Goal: Information Seeking & Learning: Learn about a topic

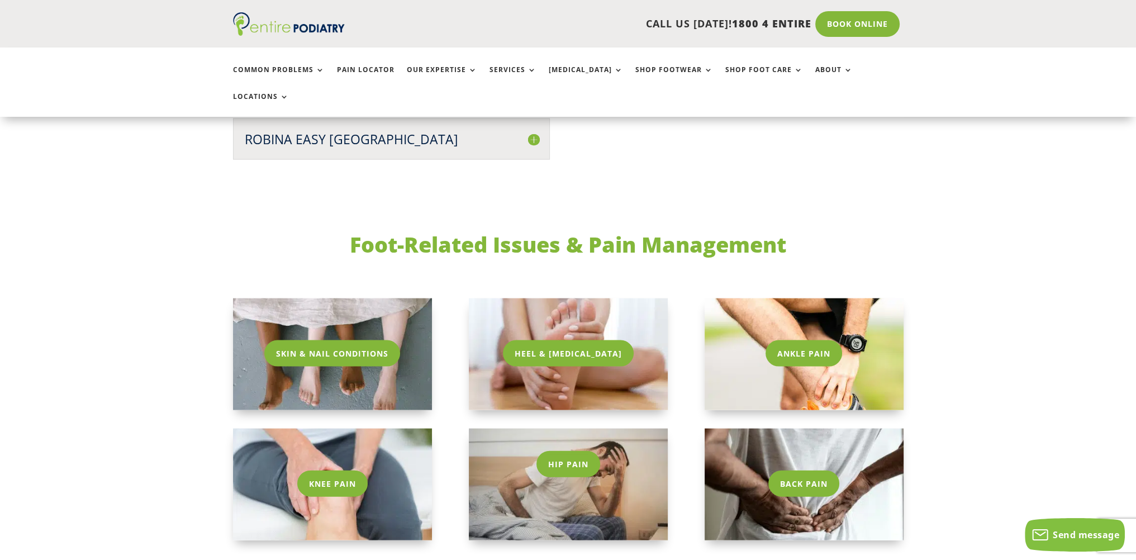
scroll to position [3141, 0]
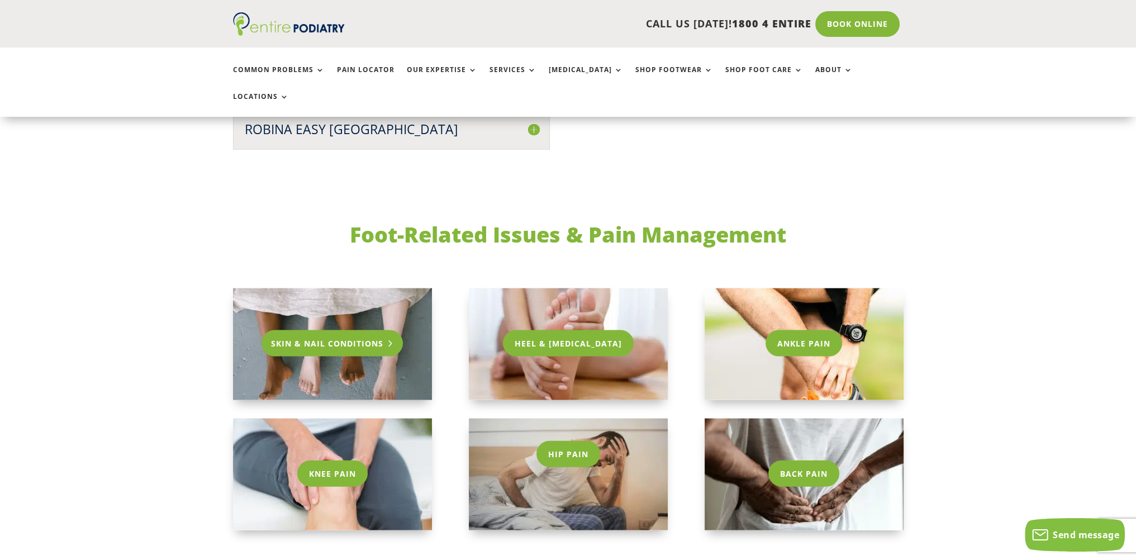
click at [343, 330] on link "Skin & Nail Conditions" at bounding box center [332, 343] width 141 height 26
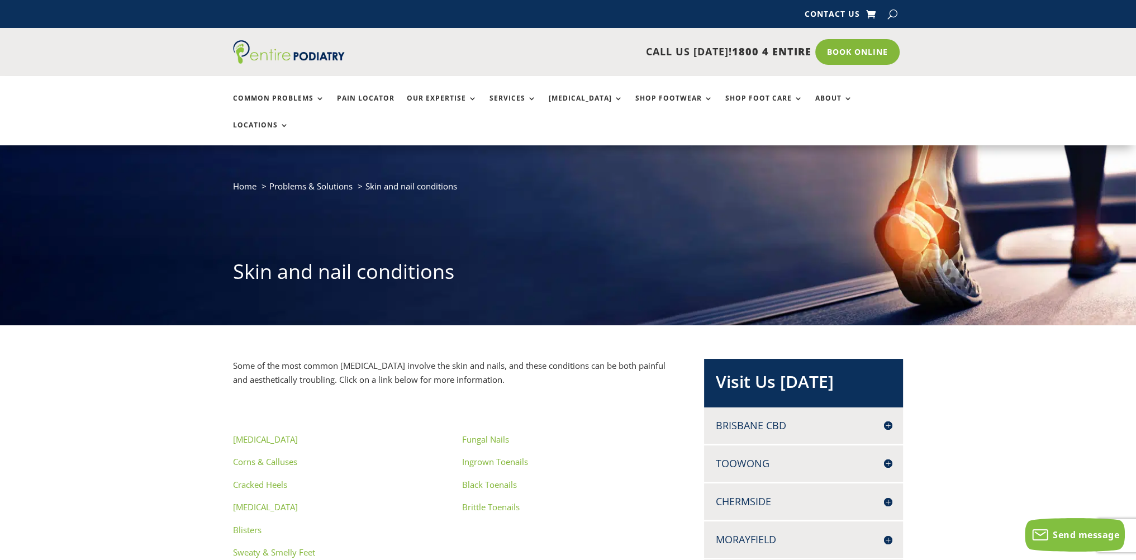
click at [270, 456] on link "Corns & Calluses" at bounding box center [265, 461] width 64 height 11
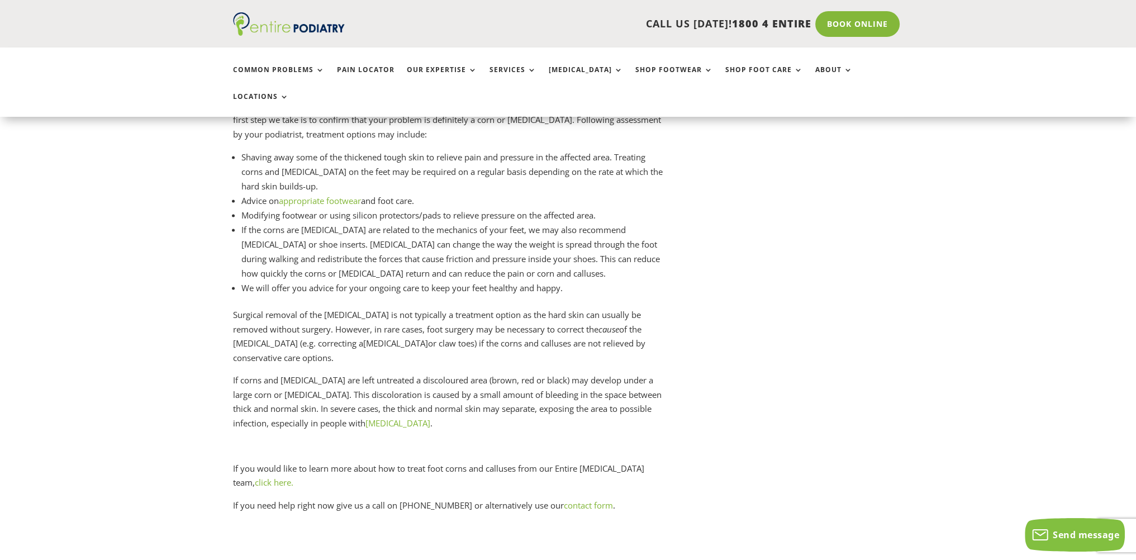
scroll to position [3054, 0]
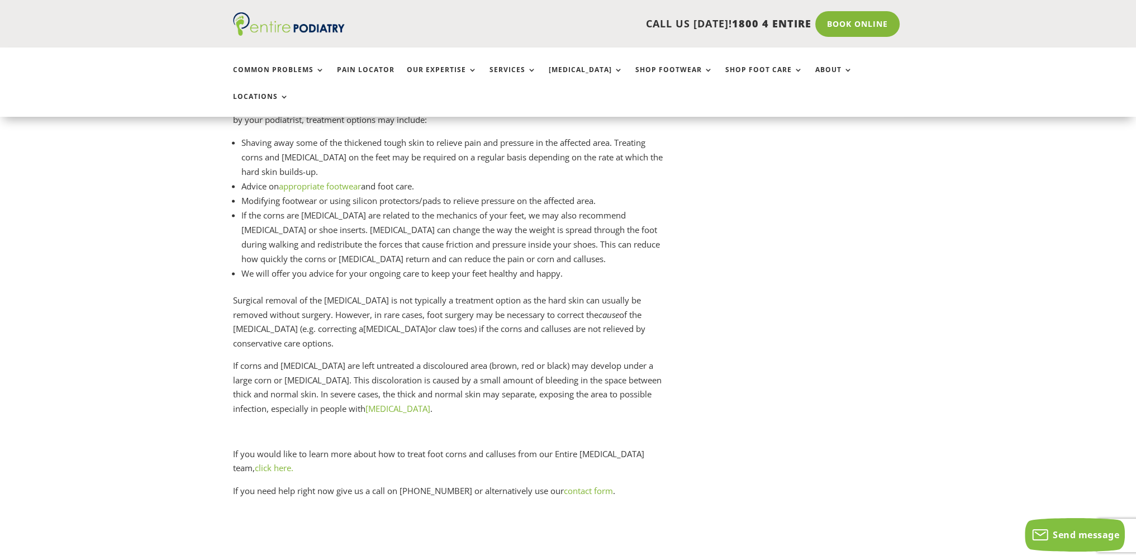
click at [293, 462] on link "click here." at bounding box center [274, 467] width 39 height 11
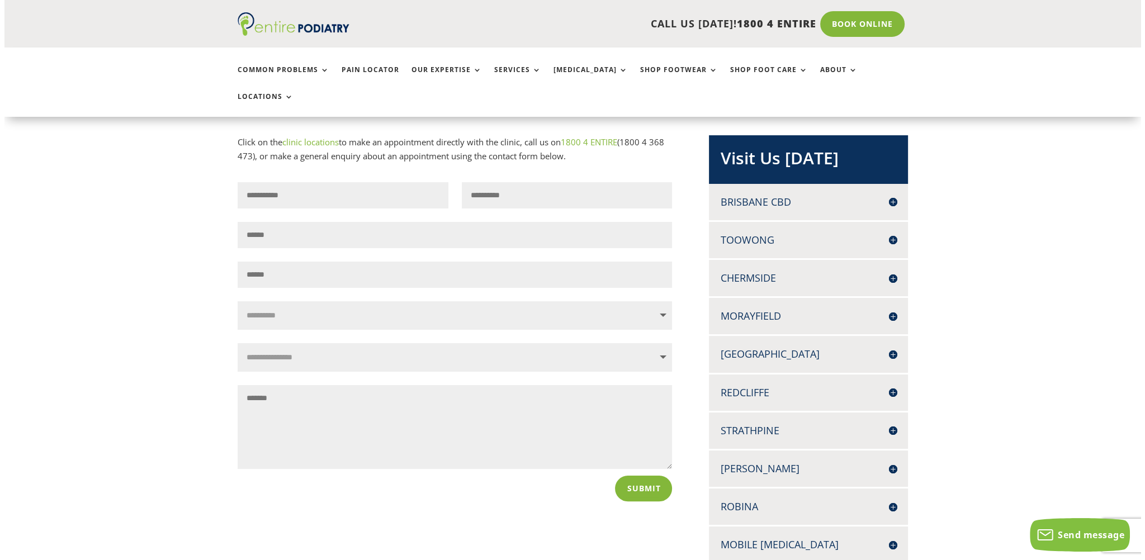
scroll to position [224, 0]
click at [882, 270] on h4 "Chermside" at bounding box center [803, 277] width 177 height 14
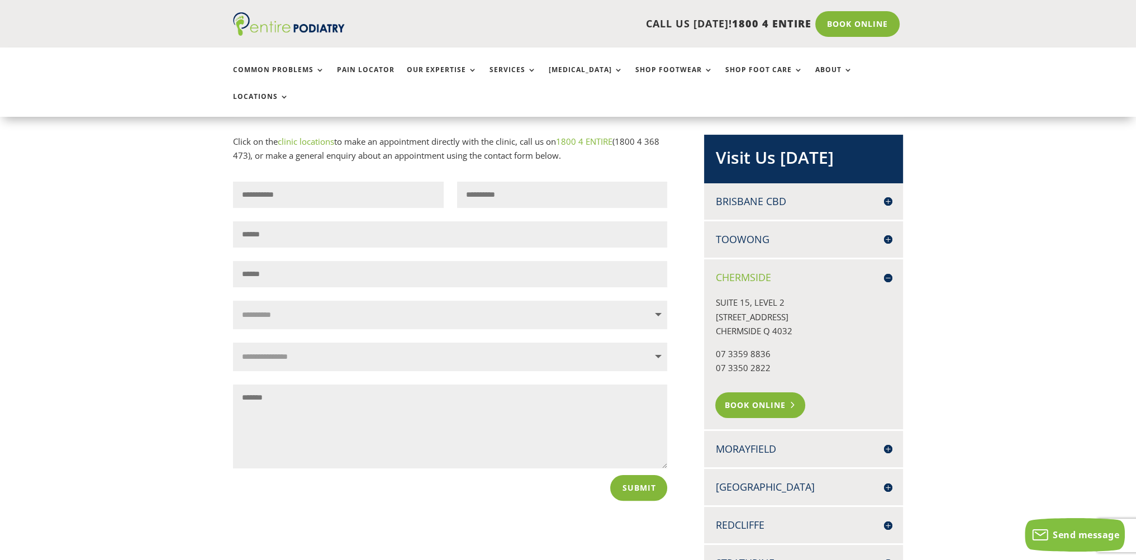
click at [758, 392] on link "Book Online" at bounding box center [760, 405] width 90 height 26
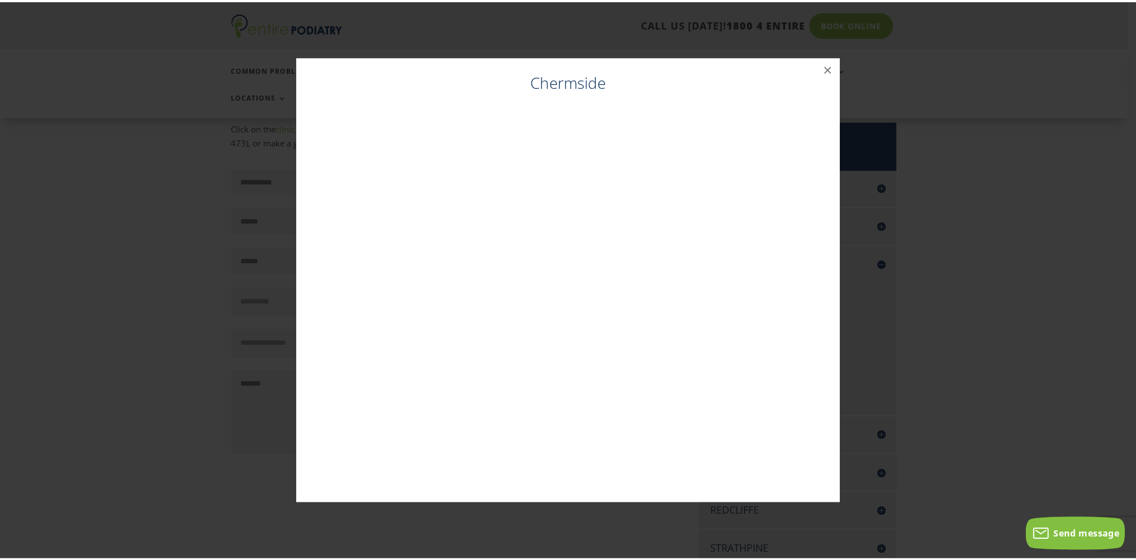
scroll to position [238, 0]
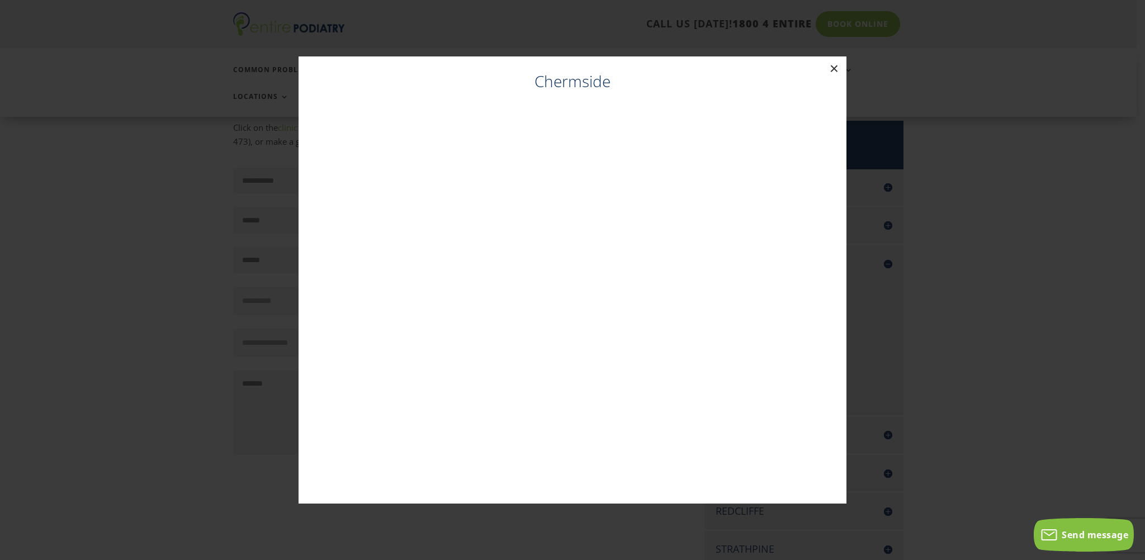
click at [833, 70] on button "×" at bounding box center [834, 68] width 25 height 25
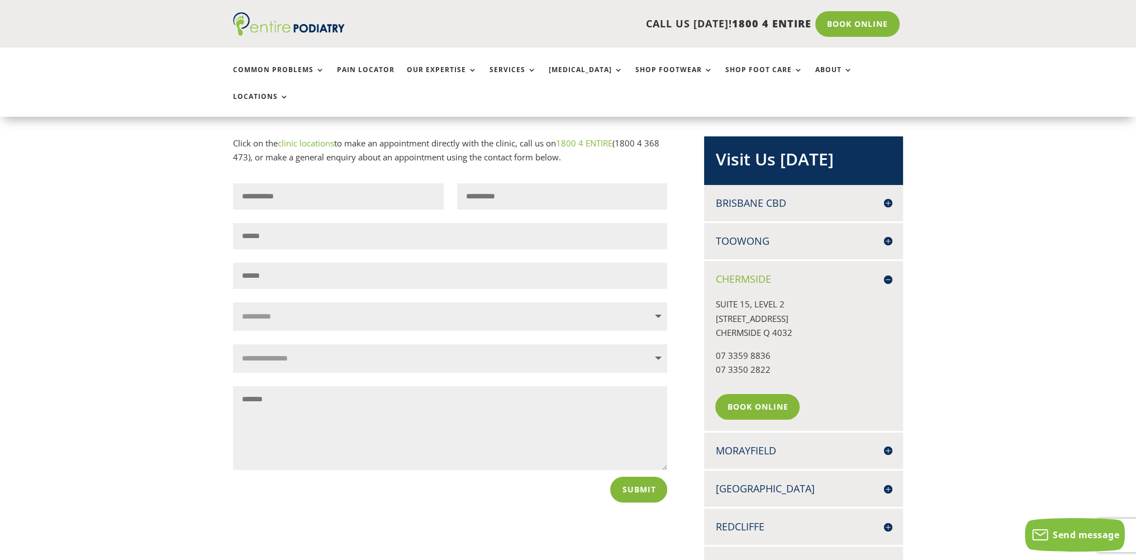
scroll to position [225, 0]
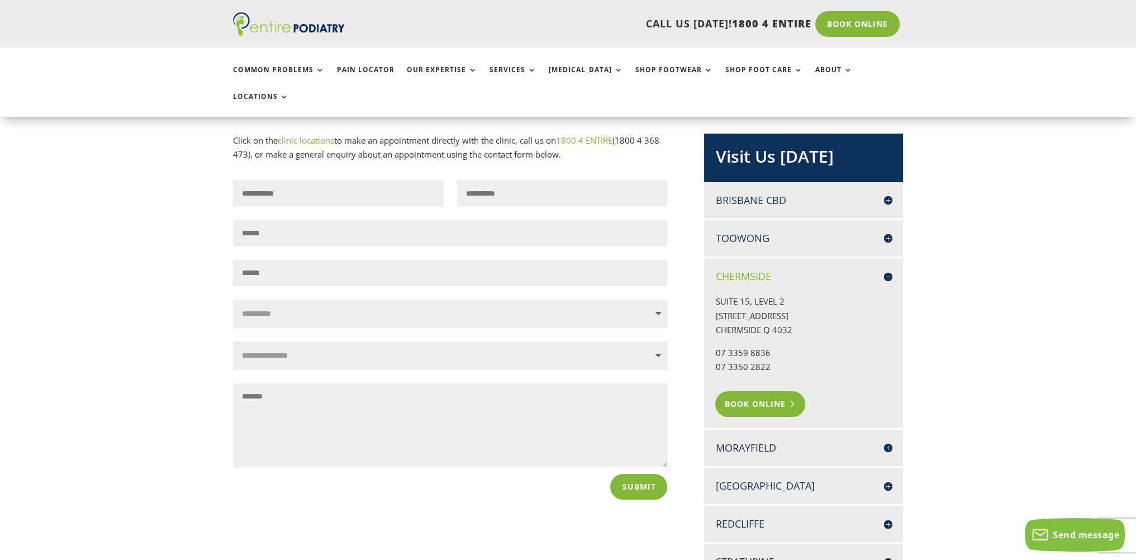
click at [753, 391] on link "Book Online" at bounding box center [760, 404] width 90 height 26
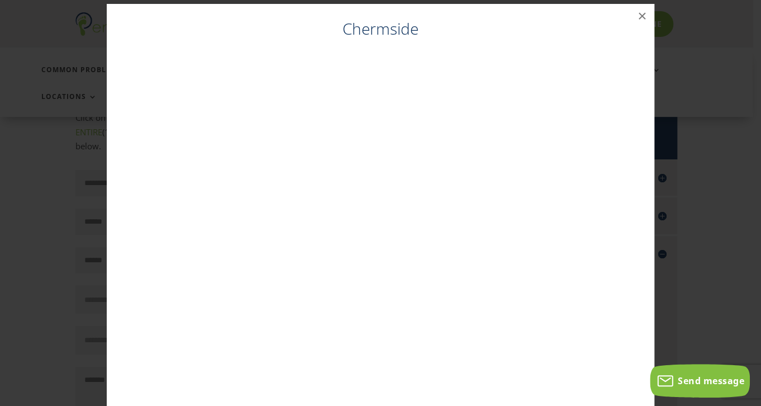
scroll to position [0, 0]
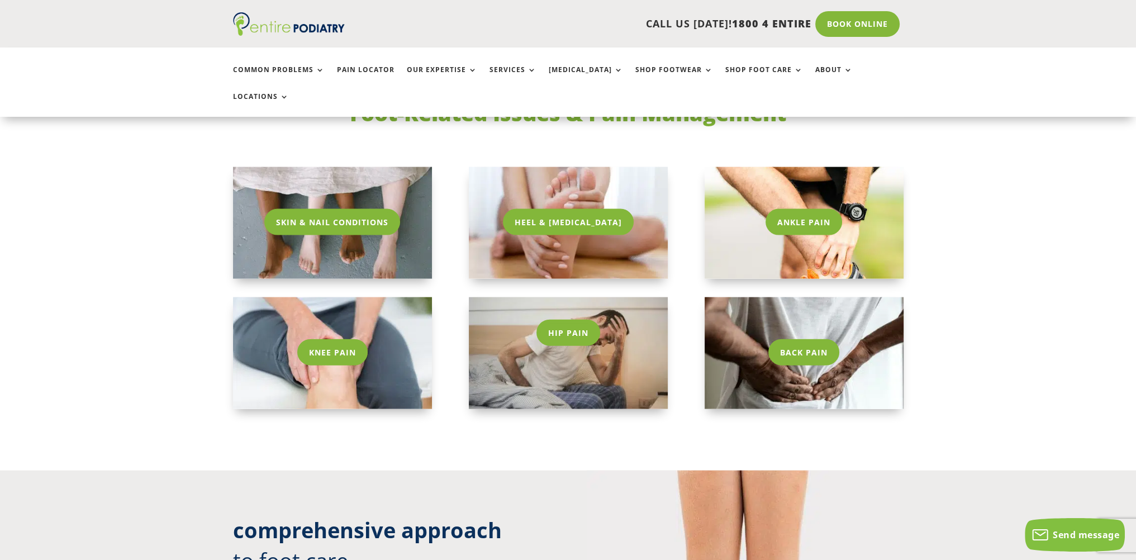
scroll to position [3268, 0]
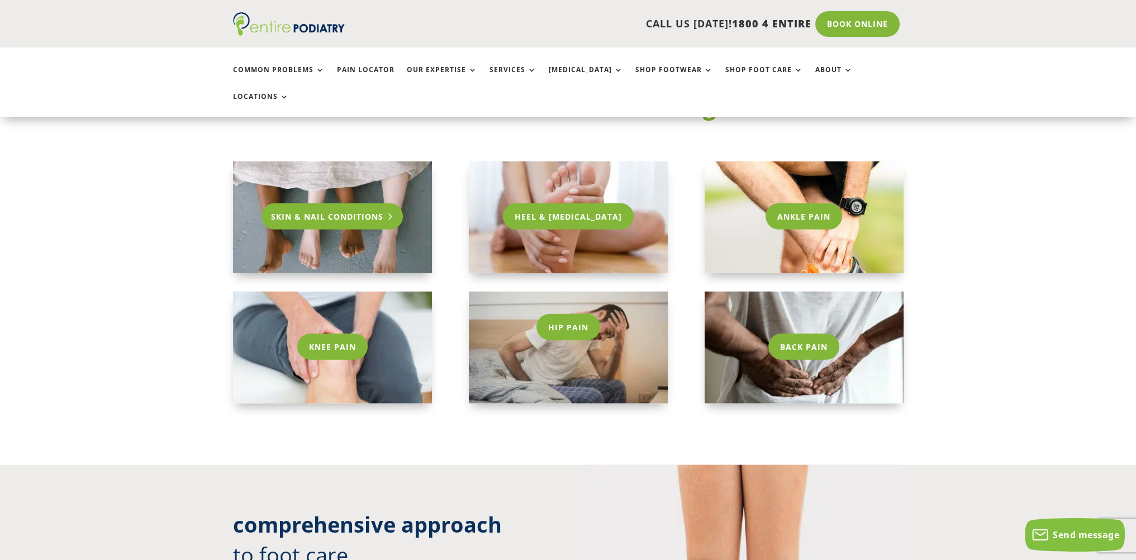
click at [346, 203] on link "Skin & Nail Conditions" at bounding box center [332, 216] width 141 height 26
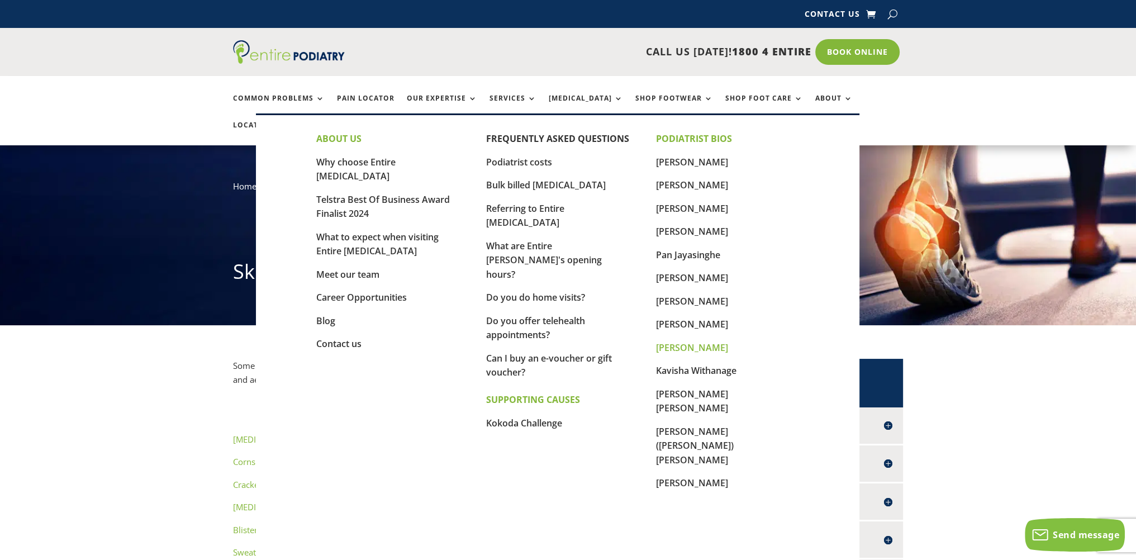
click at [692, 352] on link "[PERSON_NAME]" at bounding box center [692, 347] width 72 height 12
